Goal: Answer question/provide support

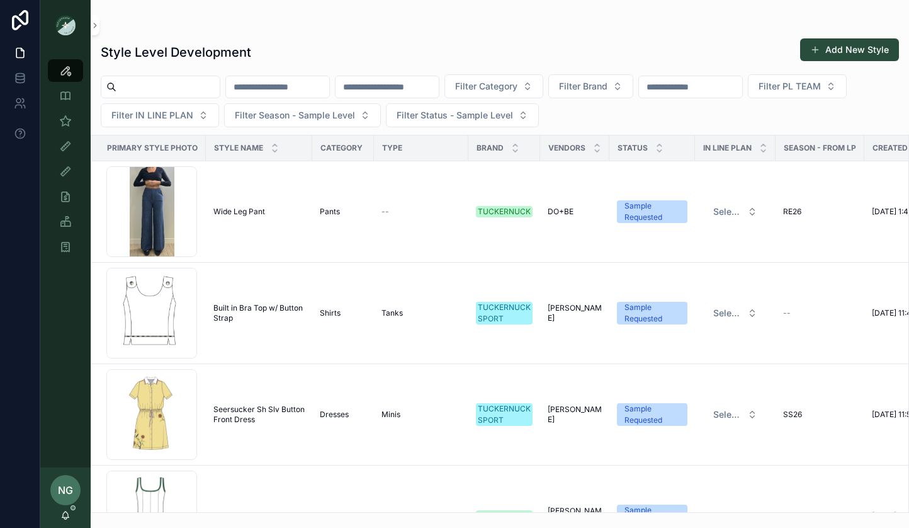
click at [713, 86] on input "scrollable content" at bounding box center [690, 87] width 103 height 18
type input "****"
click at [517, 80] on span "Filter Category" at bounding box center [486, 86] width 62 height 13
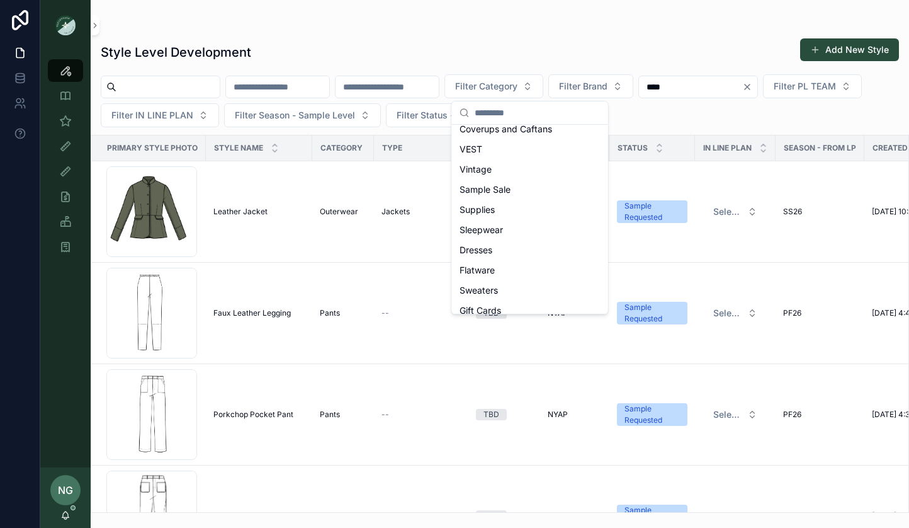
scroll to position [71, 0]
click at [504, 255] on div "Dresses" at bounding box center [530, 247] width 151 height 20
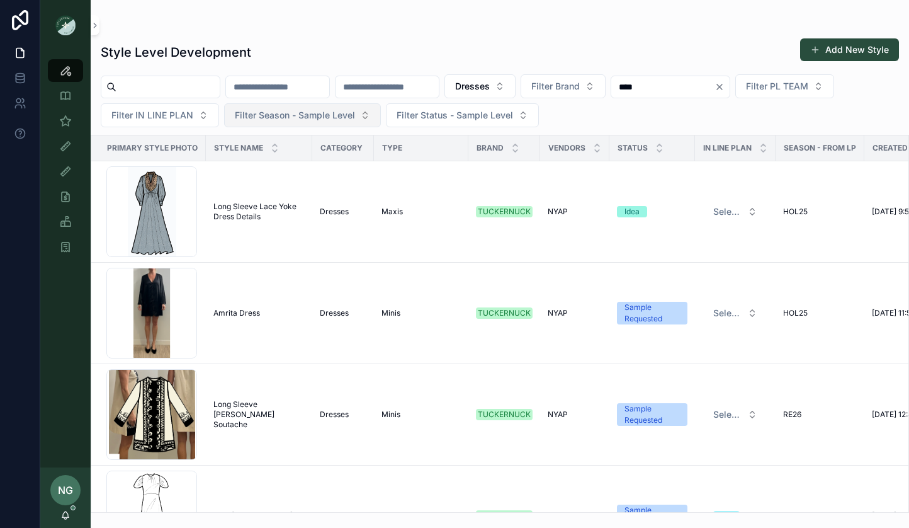
click at [346, 124] on button "Filter Season - Sample Level" at bounding box center [302, 115] width 157 height 24
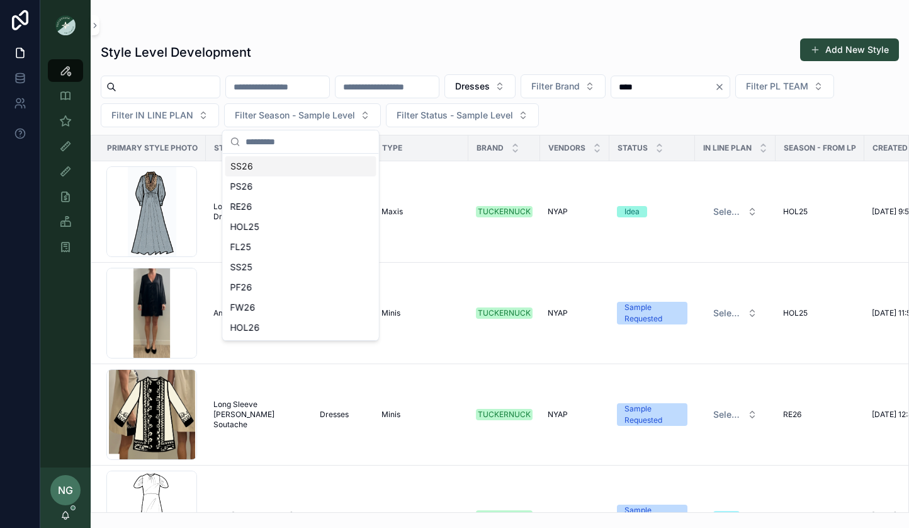
click at [326, 163] on div "SS26" at bounding box center [300, 166] width 151 height 20
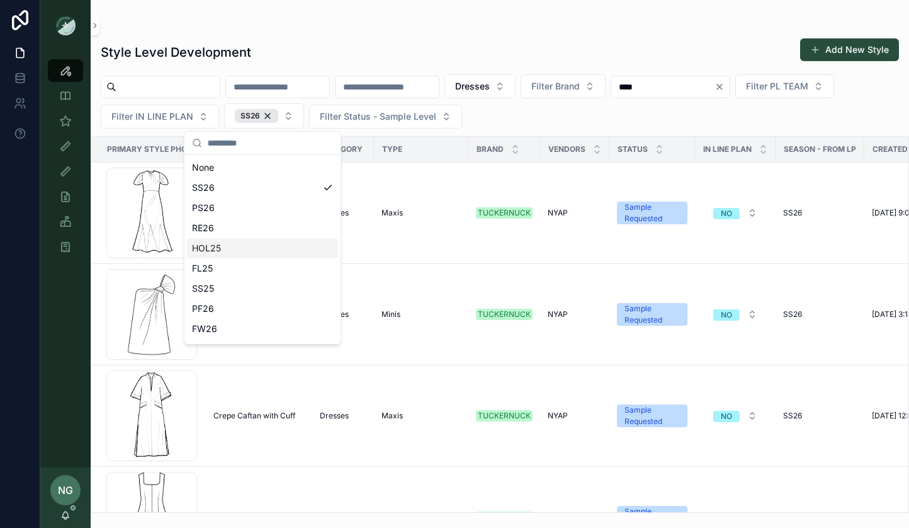
click at [456, 30] on div "Style Level Development Add New Style Dresses Filter Brand **** Filter PL TEAM …" at bounding box center [500, 271] width 818 height 482
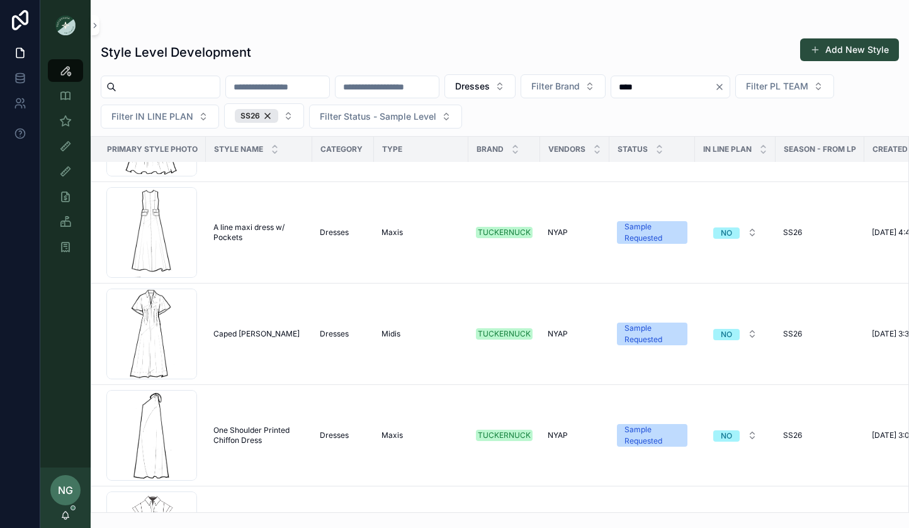
scroll to position [1829, 1]
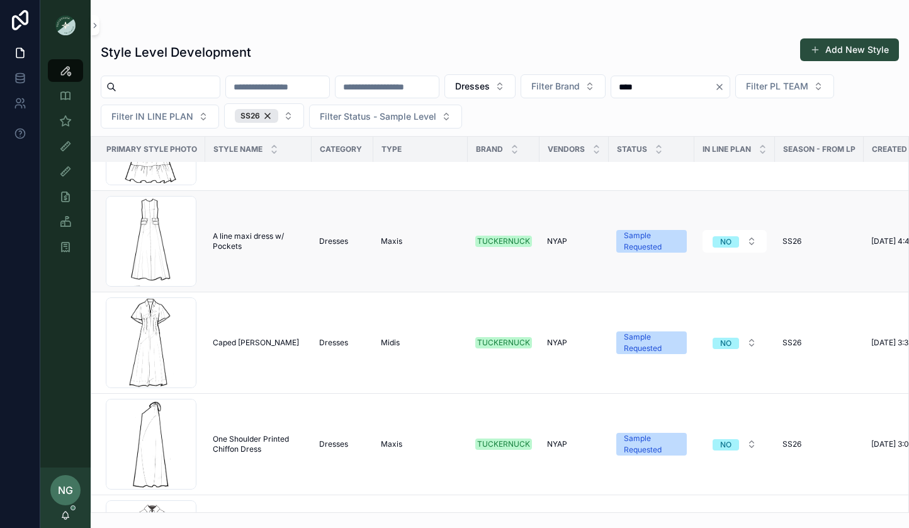
click at [227, 231] on span "A line maxi dress w/ Pockets" at bounding box center [258, 241] width 91 height 20
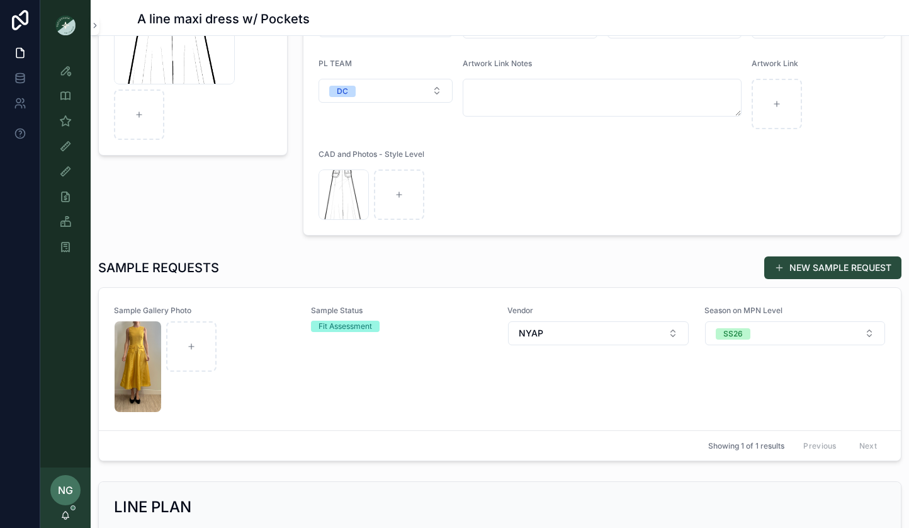
scroll to position [234, 0]
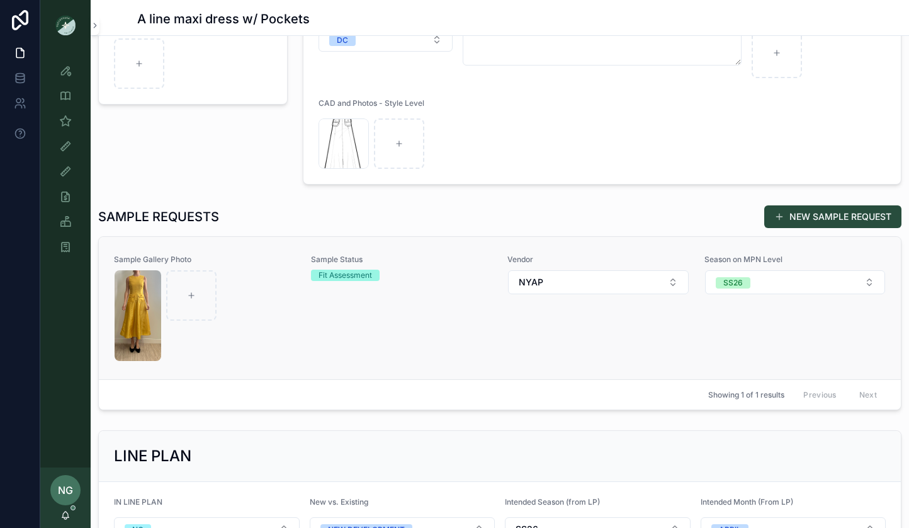
click at [522, 359] on div "Vendor NYAP" at bounding box center [598, 307] width 182 height 107
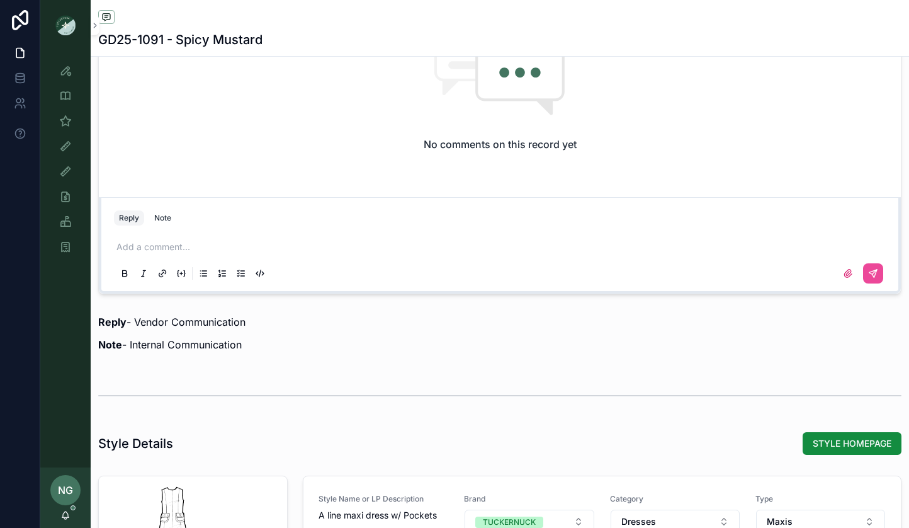
scroll to position [1094, 0]
click at [396, 257] on div "Add a comment..." at bounding box center [500, 260] width 772 height 53
click at [392, 250] on p "scrollable content" at bounding box center [502, 247] width 772 height 13
click at [875, 285] on div "scrollable content" at bounding box center [500, 273] width 772 height 25
click at [874, 274] on icon "scrollable content" at bounding box center [873, 274] width 10 height 10
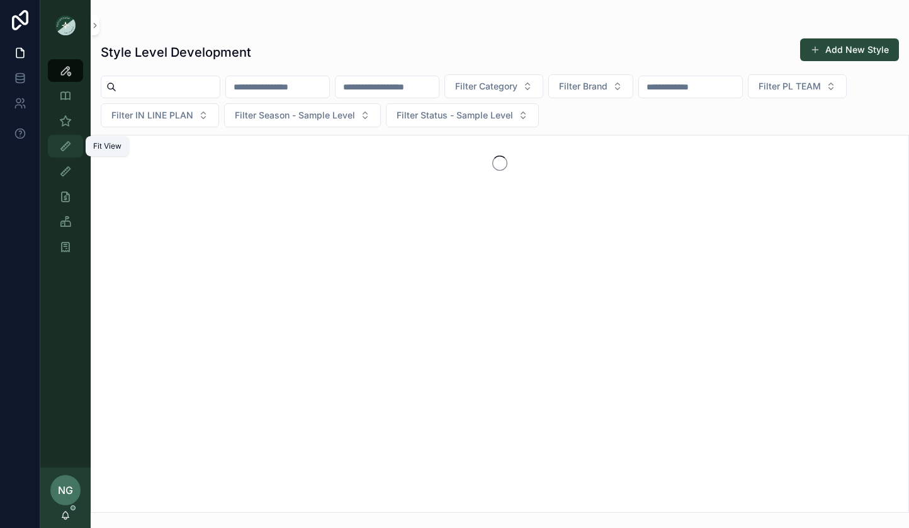
click at [62, 140] on icon "scrollable content" at bounding box center [65, 146] width 13 height 13
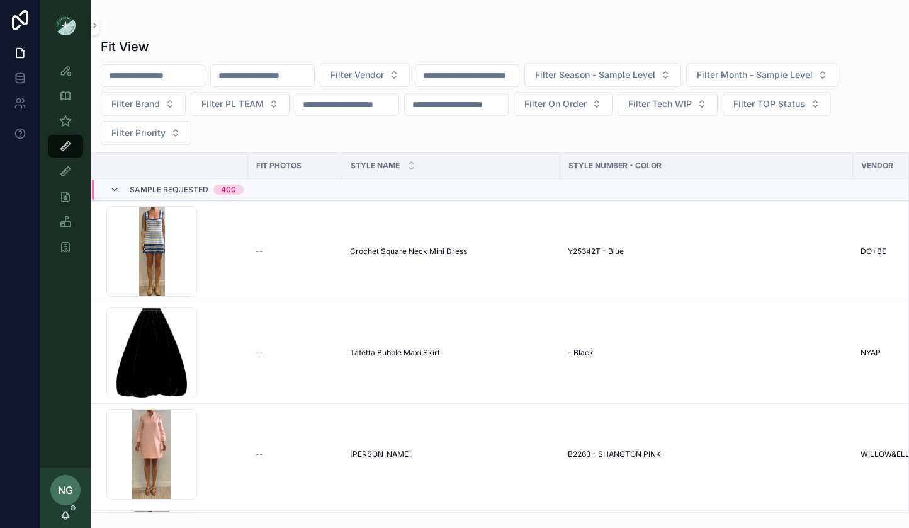
click at [113, 191] on icon "scrollable content" at bounding box center [115, 189] width 10 height 10
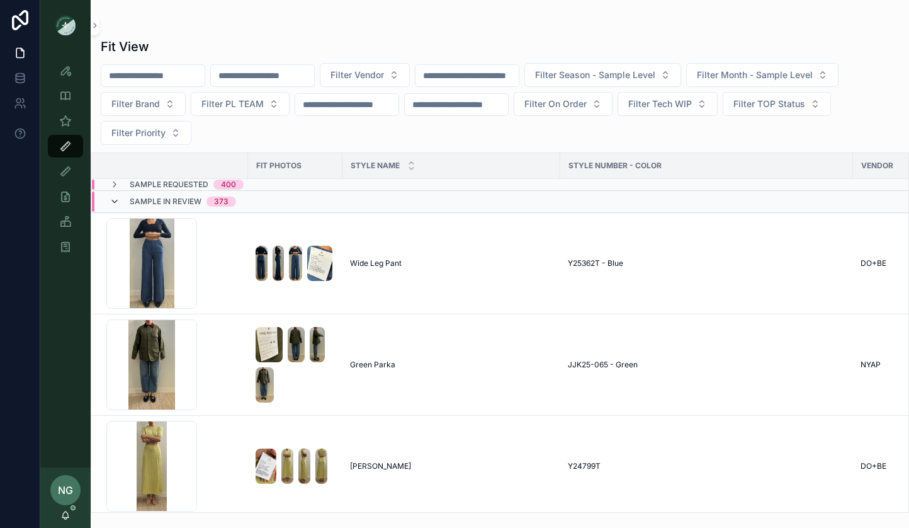
click at [117, 201] on icon "scrollable content" at bounding box center [115, 201] width 10 height 10
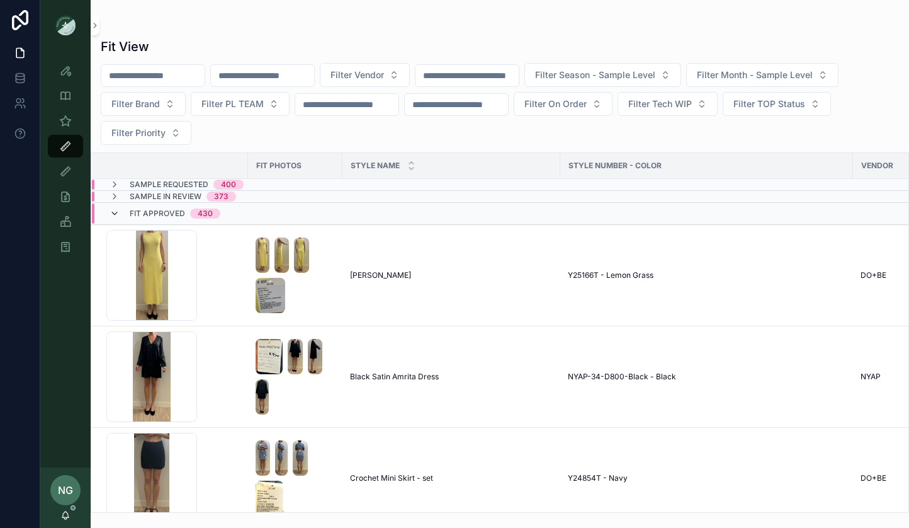
click at [115, 217] on icon "scrollable content" at bounding box center [115, 213] width 10 height 10
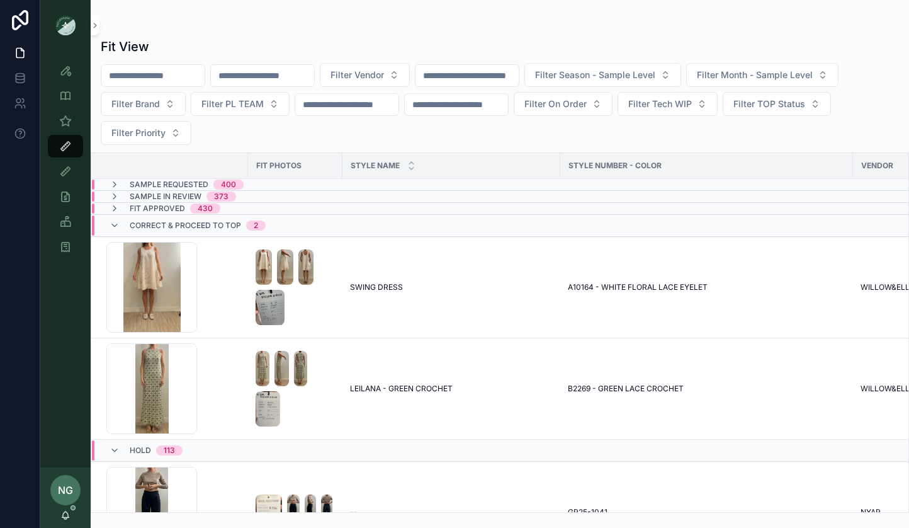
click at [370, 20] on div "Fit View Filter Vendor Filter Season - Sample Level Filter Month - Sample Level…" at bounding box center [500, 256] width 818 height 512
click at [120, 228] on div "Correct & Proceed to TOP 2" at bounding box center [188, 225] width 156 height 20
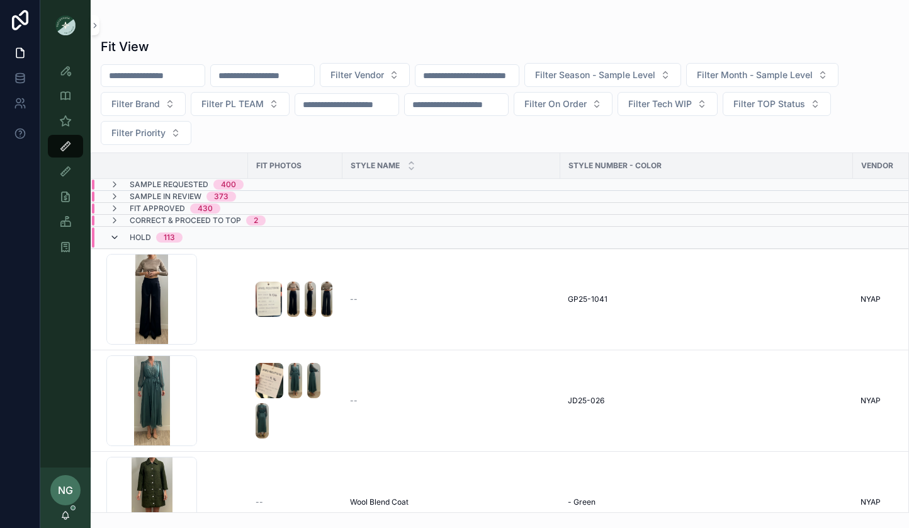
click at [115, 236] on icon "scrollable content" at bounding box center [115, 237] width 10 height 10
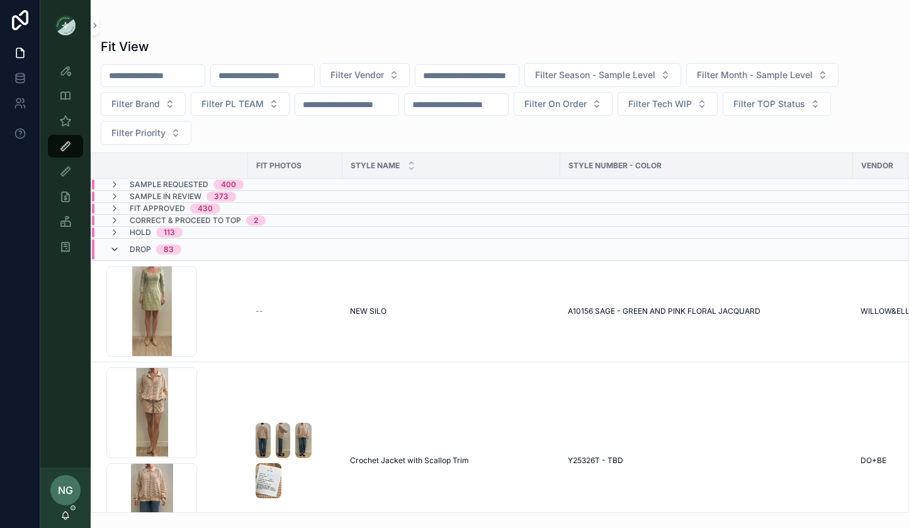
click at [114, 251] on icon "scrollable content" at bounding box center [115, 249] width 10 height 10
